Goal: Task Accomplishment & Management: Use online tool/utility

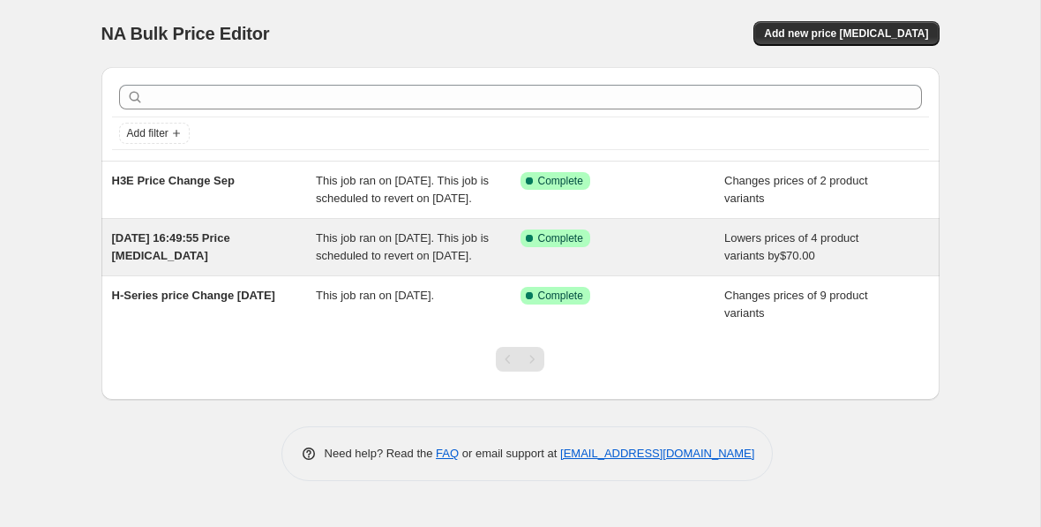
click at [227, 265] on div "[DATE] 16:49:55 Price [MEDICAL_DATA]" at bounding box center [214, 246] width 205 height 35
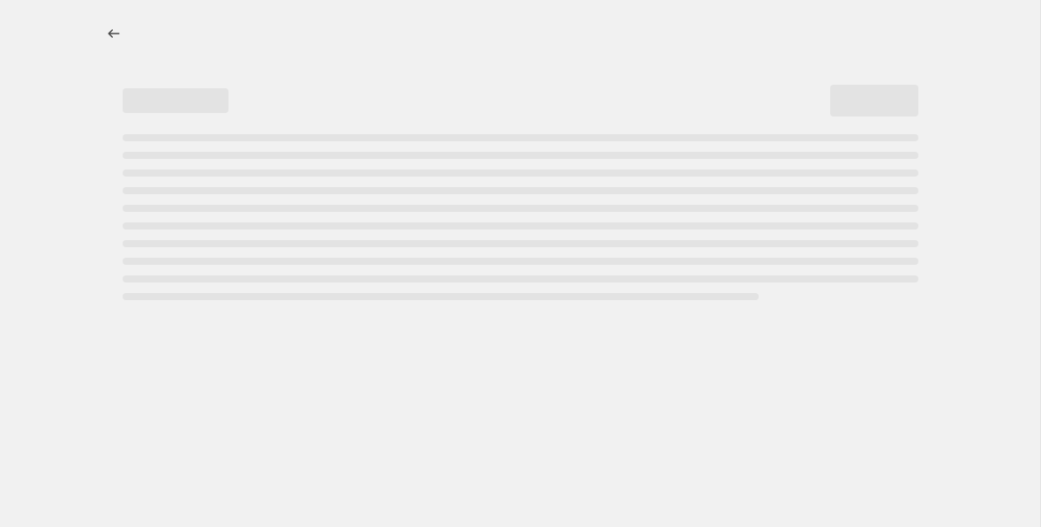
select select "by"
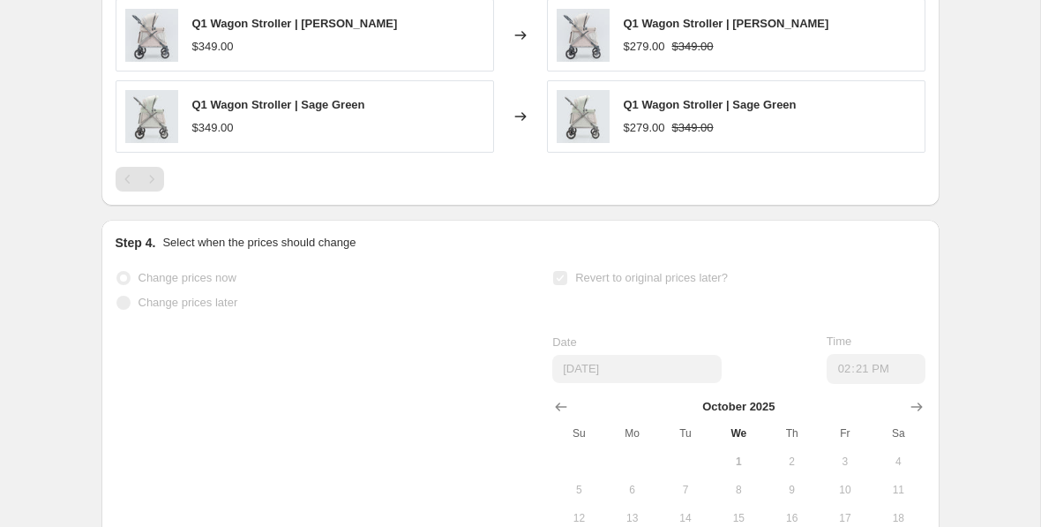
scroll to position [1430, 0]
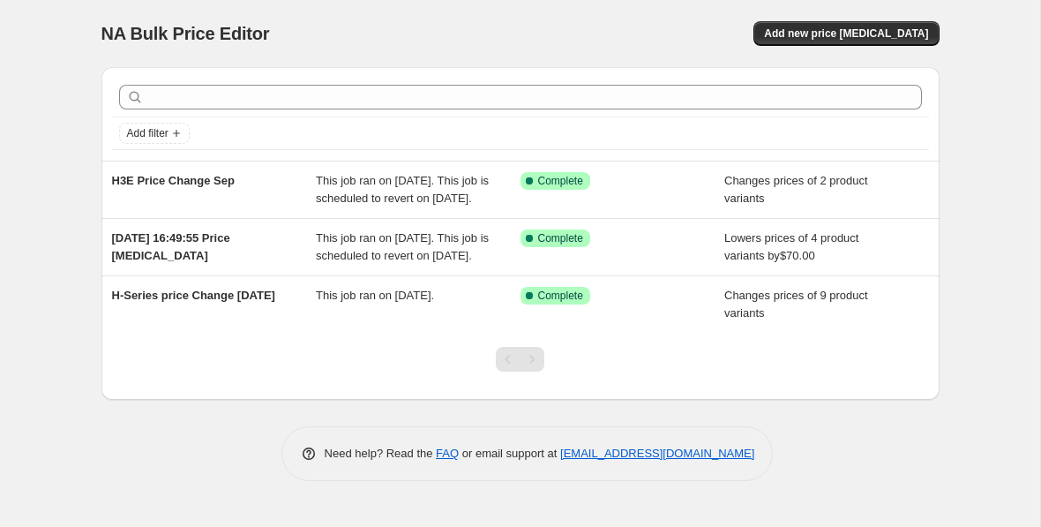
scroll to position [16, 0]
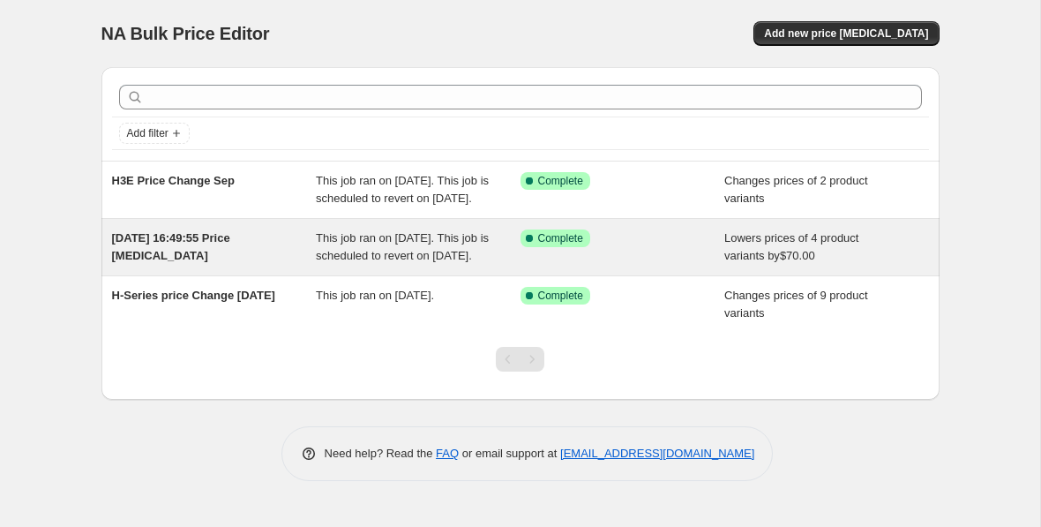
click at [158, 254] on span "[DATE] 16:49:55 Price [MEDICAL_DATA]" at bounding box center [171, 246] width 118 height 31
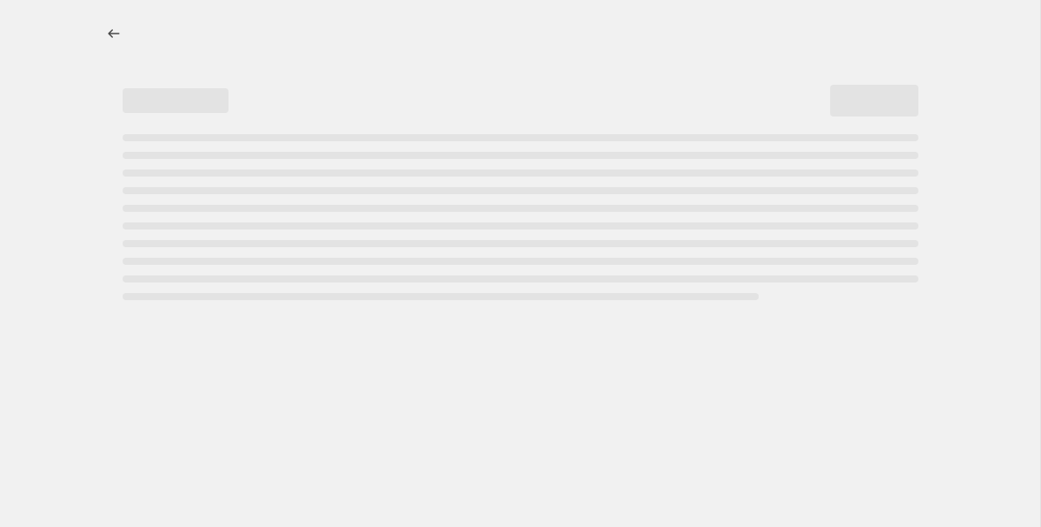
select select "by"
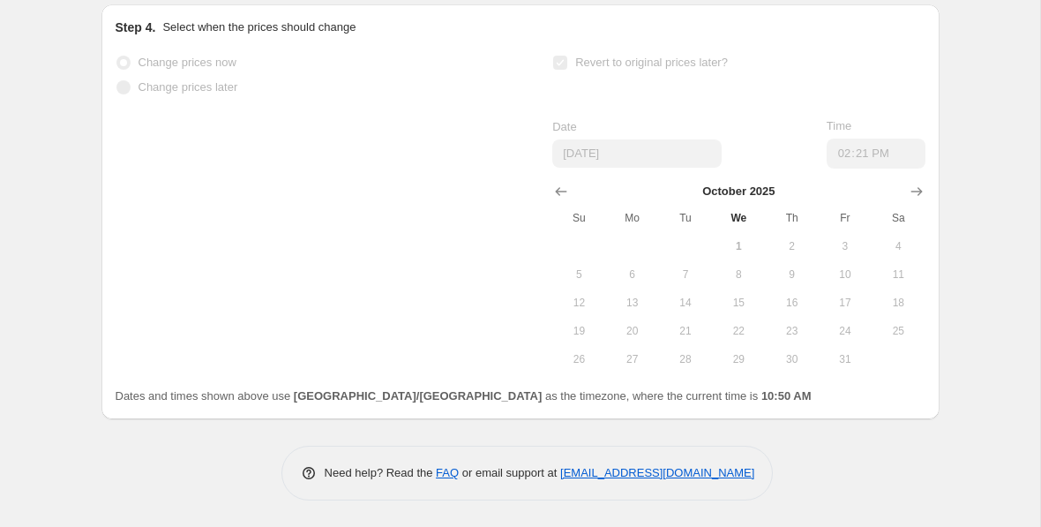
scroll to position [1658, 0]
click at [856, 363] on span "31" at bounding box center [845, 359] width 39 height 14
click at [856, 362] on span "31" at bounding box center [845, 359] width 39 height 14
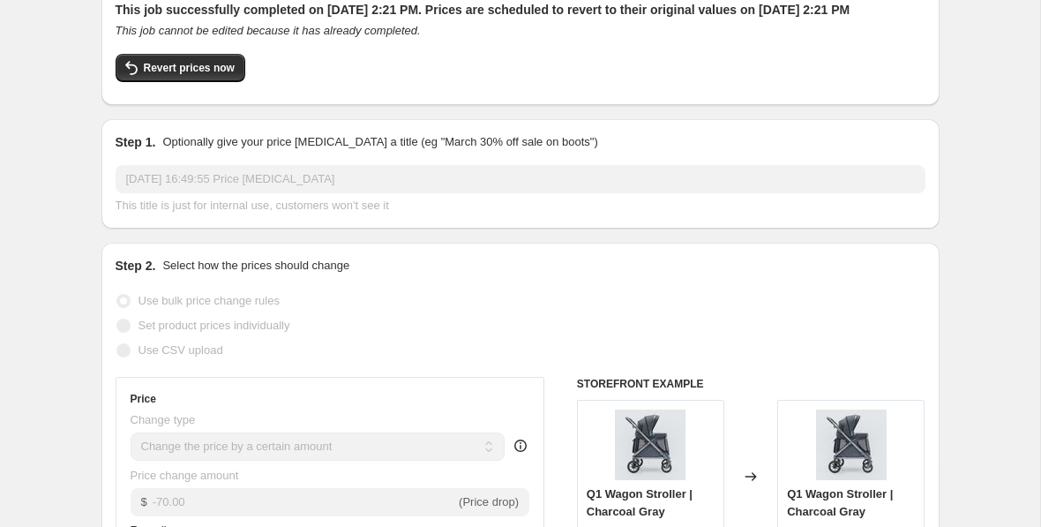
scroll to position [0, 0]
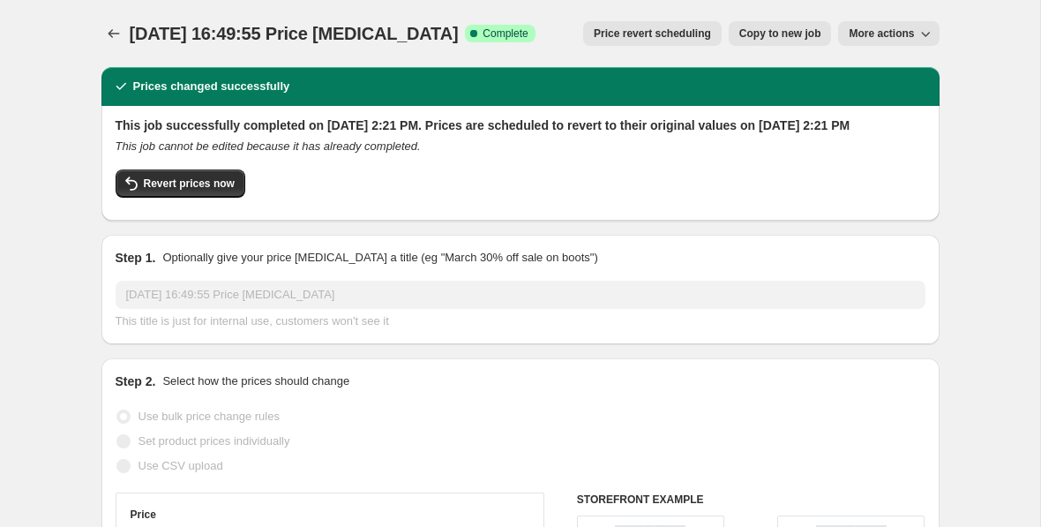
click at [901, 36] on span "More actions" at bounding box center [881, 33] width 65 height 14
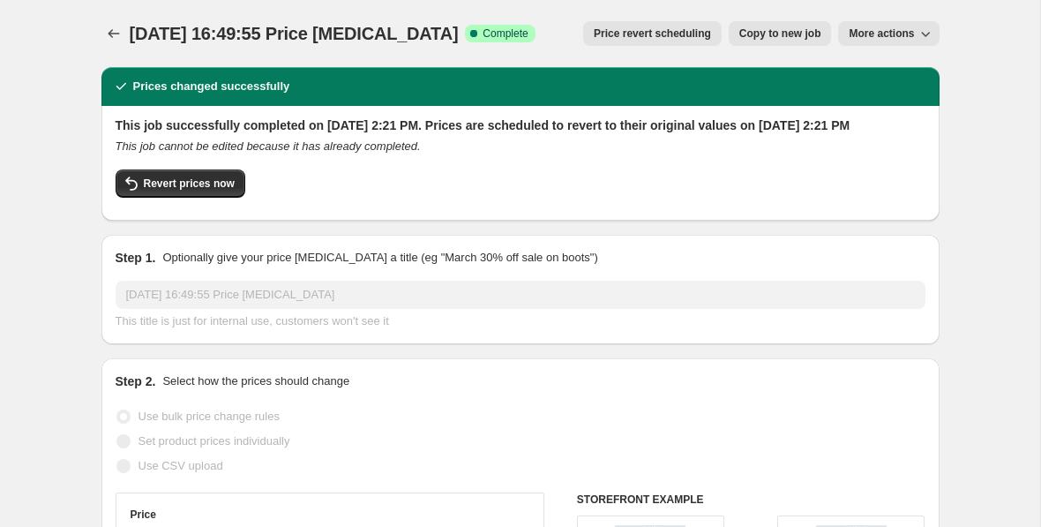
click at [695, 29] on span "Price revert scheduling" at bounding box center [652, 33] width 117 height 14
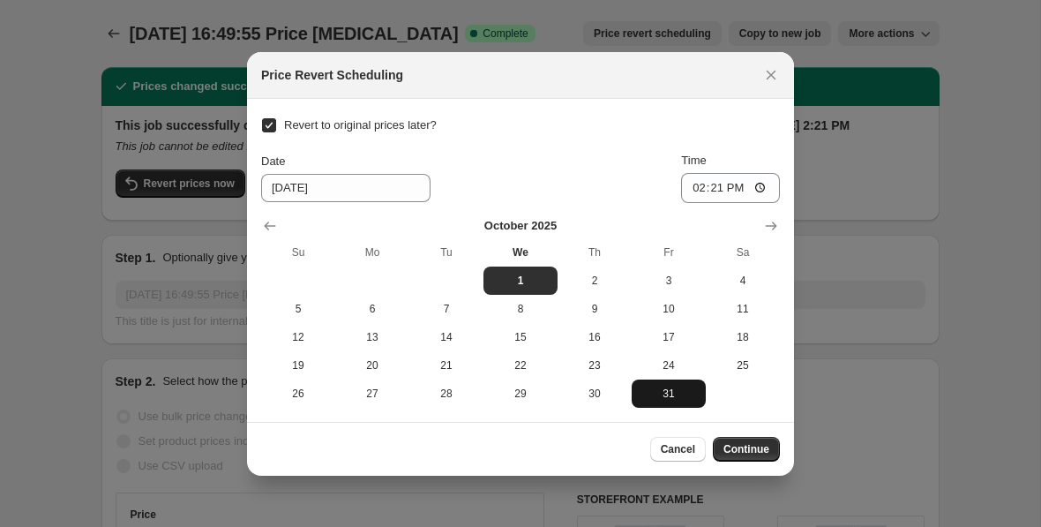
click at [677, 395] on span "31" at bounding box center [669, 394] width 60 height 14
type input "10/31/2025"
click at [750, 447] on span "Continue" at bounding box center [747, 449] width 46 height 14
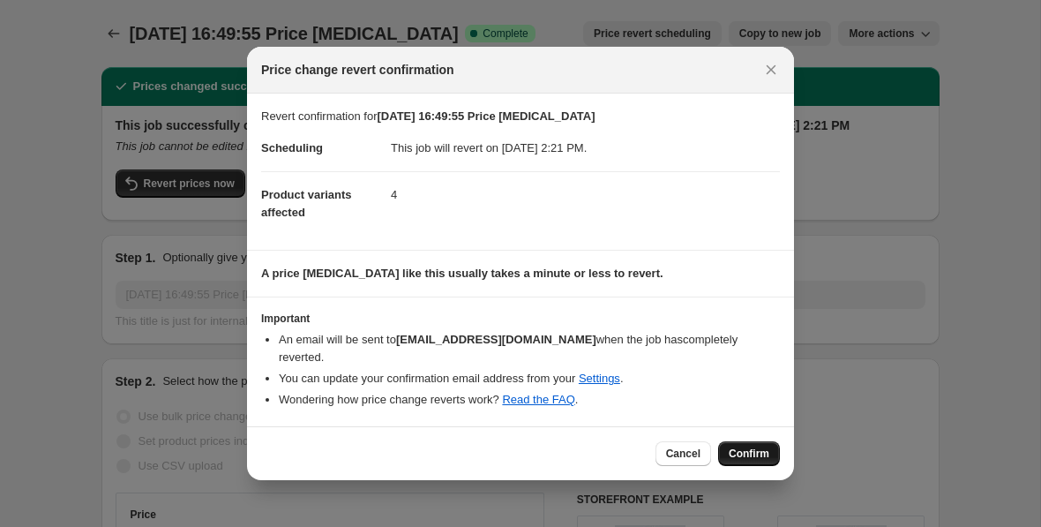
click at [750, 450] on span "Confirm" at bounding box center [749, 454] width 41 height 14
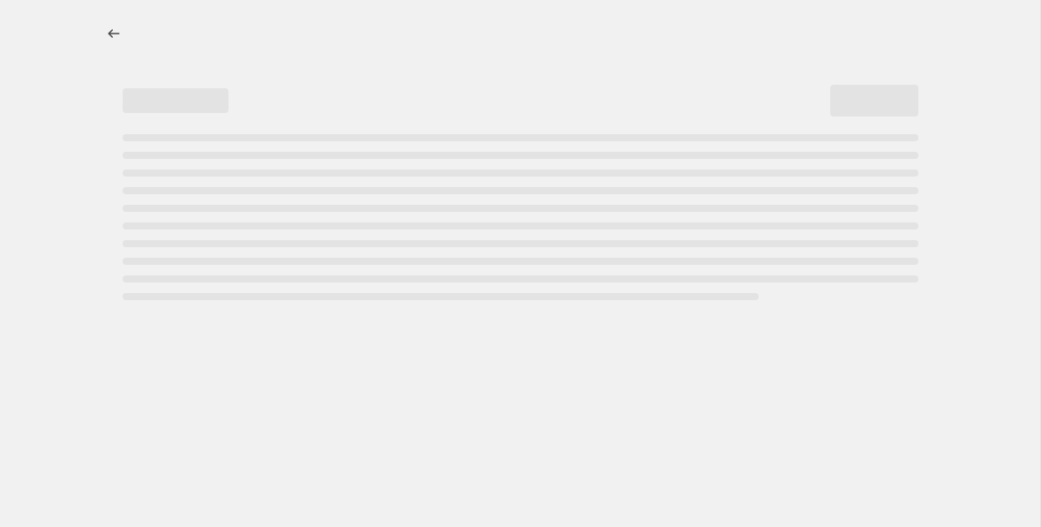
select select "by"
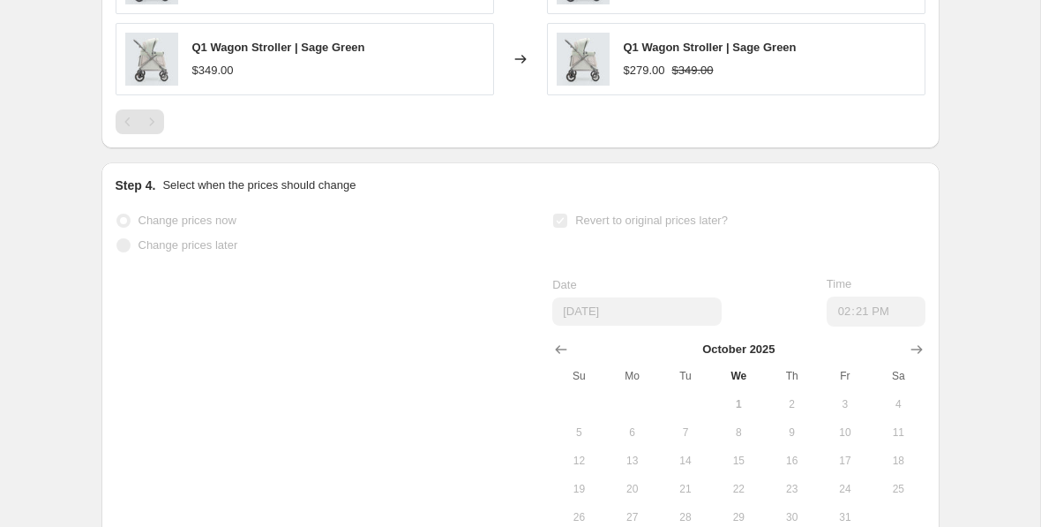
scroll to position [1658, 0]
